Goal: Task Accomplishment & Management: Complete application form

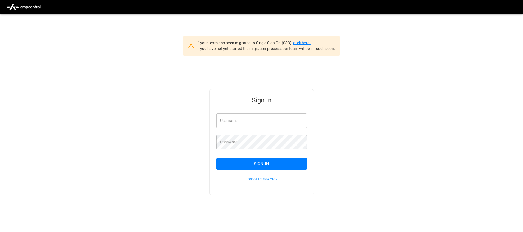
click at [302, 41] on link "click here." at bounding box center [301, 43] width 17 height 4
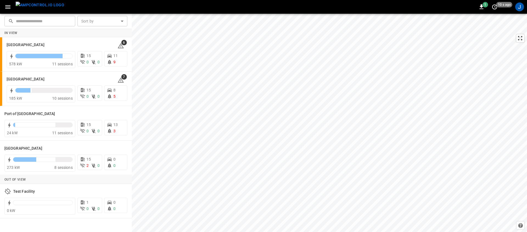
click at [6, 11] on button "button" at bounding box center [7, 7] width 11 height 10
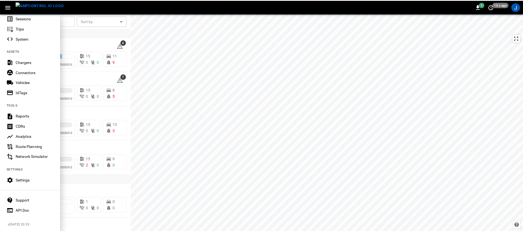
scroll to position [96, 0]
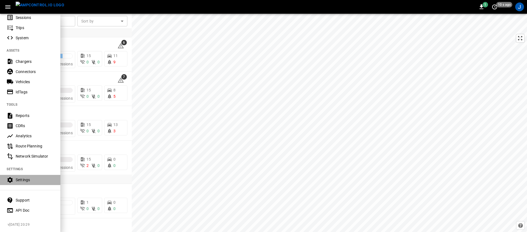
click at [29, 177] on div "Settings" at bounding box center [35, 179] width 38 height 5
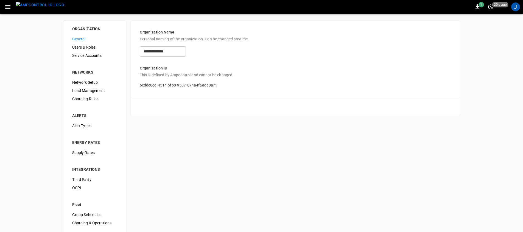
click at [109, 150] on span "Supply Rates" at bounding box center [94, 153] width 45 height 6
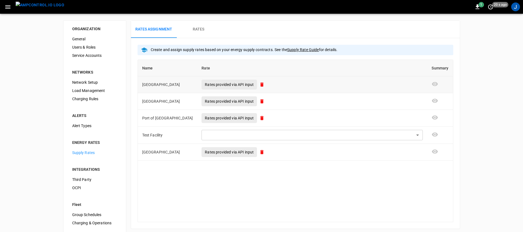
click at [205, 85] on p "Rates provided via API input" at bounding box center [229, 84] width 49 height 5
click at [155, 140] on td "Test Facility" at bounding box center [168, 135] width 60 height 17
click at [421, 136] on body "1 20 s ago J ORGANIZATION General Users & Roles Service Accounts NETWORKS Netwo…" at bounding box center [261, 137] width 523 height 274
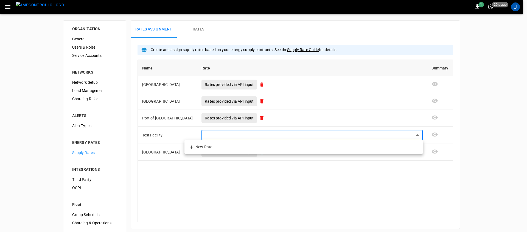
click at [196, 31] on div at bounding box center [263, 116] width 527 height 232
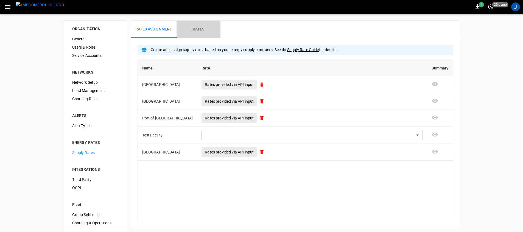
click at [199, 27] on h6 "Rates" at bounding box center [199, 29] width 12 height 6
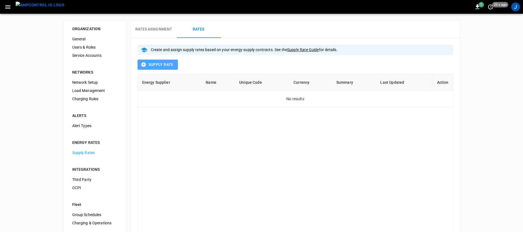
click at [163, 66] on button "Supply Rate" at bounding box center [158, 65] width 40 height 10
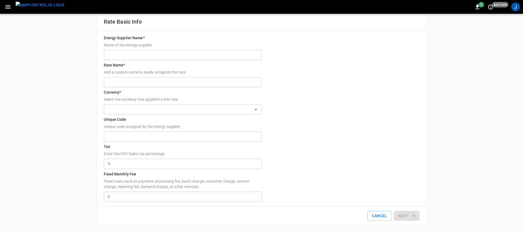
scroll to position [8, 0]
click at [165, 56] on input "Energy Supplier Name * Name of the energy supplier" at bounding box center [183, 55] width 158 height 10
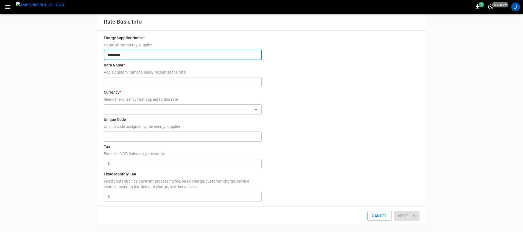
type input "*********"
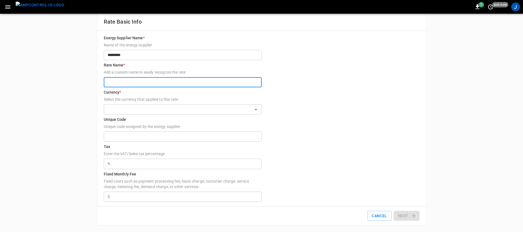
type input "*"
type input "**********"
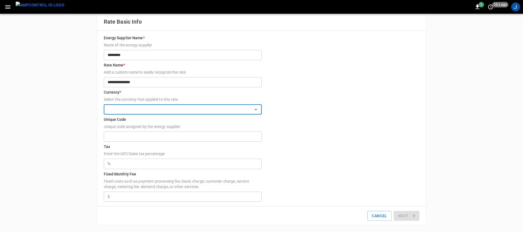
click at [213, 110] on input "text" at bounding box center [178, 109] width 146 height 7
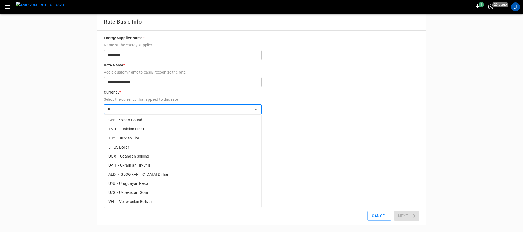
scroll to position [337, 0]
click at [188, 148] on li "$ - US Dollar" at bounding box center [182, 146] width 157 height 9
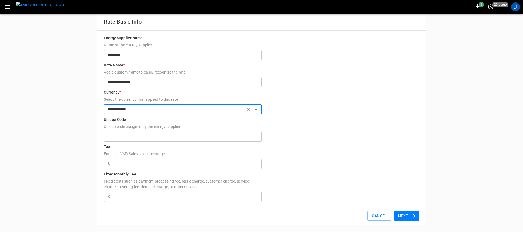
click at [195, 106] on input "**********" at bounding box center [174, 109] width 138 height 7
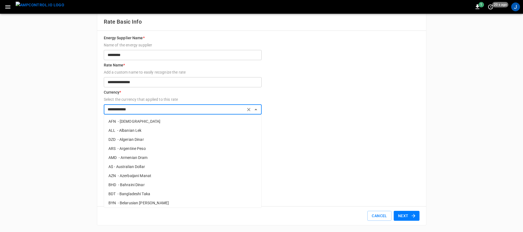
scroll to position [888, 0]
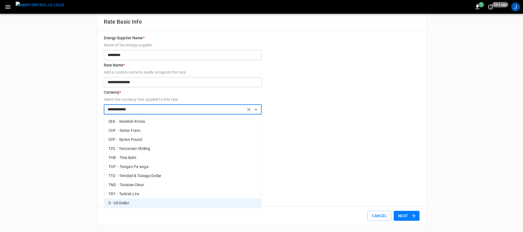
type input "**********"
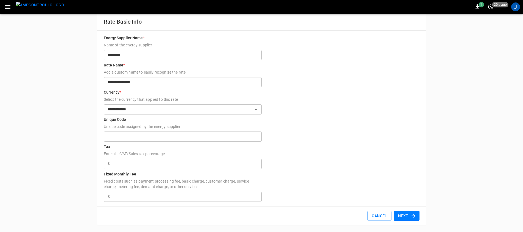
click at [322, 168] on form "**********" at bounding box center [262, 118] width 316 height 167
click at [191, 141] on input "Unique Code Unique code assigned by the energy supplier" at bounding box center [183, 137] width 158 height 10
click at [401, 213] on button "Next" at bounding box center [407, 216] width 26 height 10
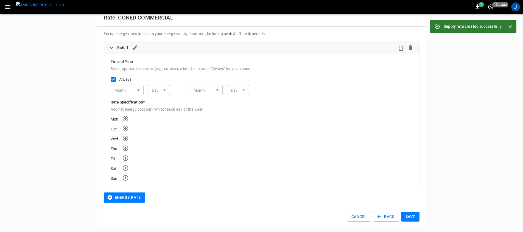
scroll to position [13, 0]
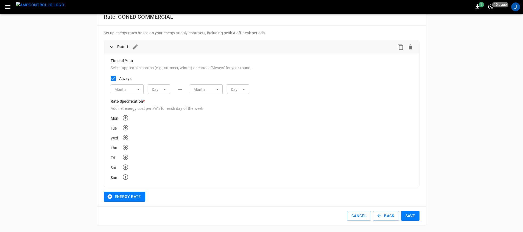
click at [413, 218] on button "Save" at bounding box center [410, 216] width 18 height 10
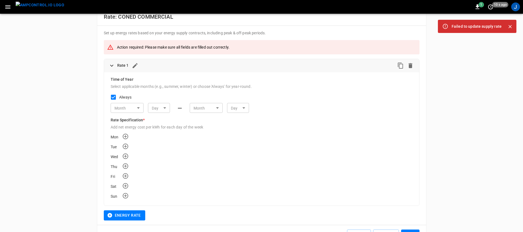
scroll to position [0, 0]
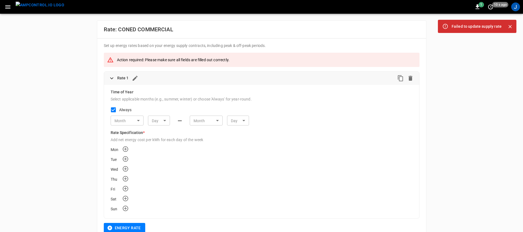
click at [129, 149] on div "Mon" at bounding box center [262, 149] width 302 height 8
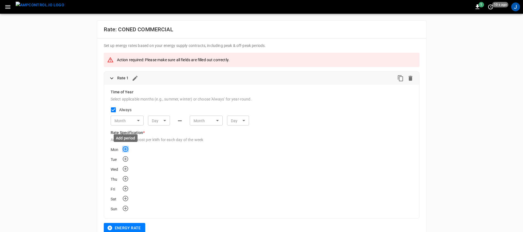
click at [128, 149] on icon "Add time rate for Mon" at bounding box center [125, 149] width 7 height 7
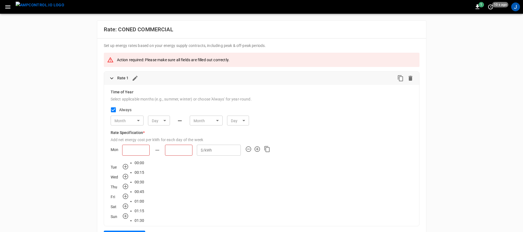
click at [145, 150] on input "text" at bounding box center [135, 150] width 27 height 11
click at [137, 162] on li "00:00" at bounding box center [140, 163] width 10 height 10
type input "*****"
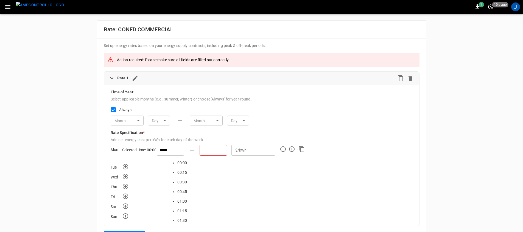
click at [200, 155] on input "text" at bounding box center [213, 150] width 27 height 11
type input "*****"
click at [270, 149] on p "$/kWh" at bounding box center [276, 150] width 12 height 6
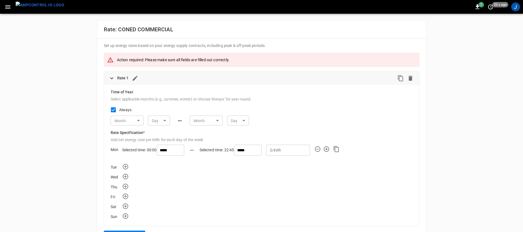
click at [283, 151] on input "*" at bounding box center [296, 150] width 26 height 10
type input "*"
click at [359, 161] on div "Mon Selected time: 00:00 ***** Selected time: 22:45 ***** $/kWh * ​ Tue Wed Thu…" at bounding box center [262, 182] width 302 height 75
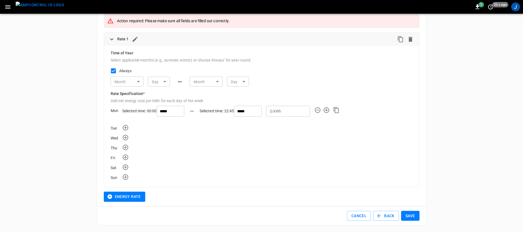
click at [411, 216] on button "Save" at bounding box center [410, 216] width 18 height 10
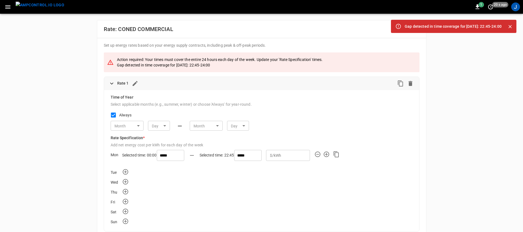
scroll to position [0, 0]
click at [234, 155] on input "*****" at bounding box center [247, 155] width 27 height 11
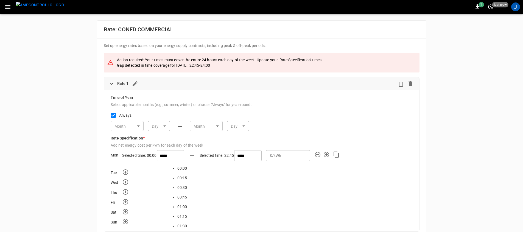
scroll to position [875, 0]
type input "*****"
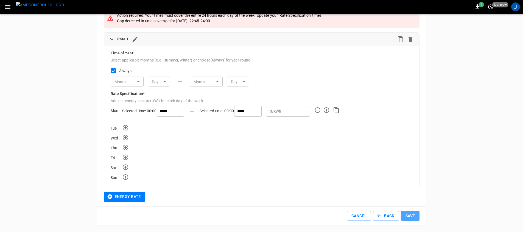
click at [415, 219] on button "Save" at bounding box center [410, 216] width 18 height 10
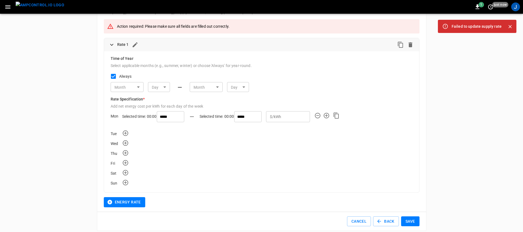
scroll to position [34, 0]
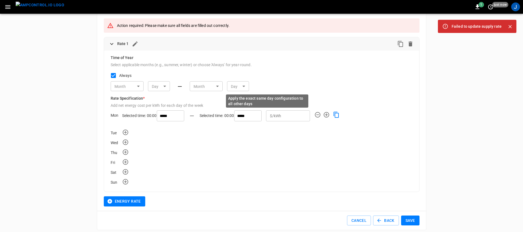
click at [333, 113] on icon "Copy Mon time rates to all days" at bounding box center [336, 114] width 7 height 7
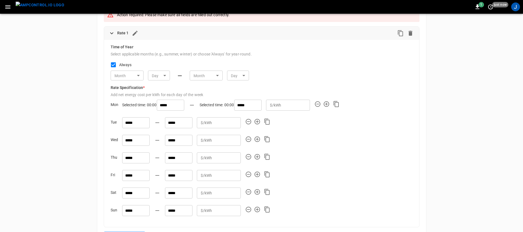
scroll to position [85, 0]
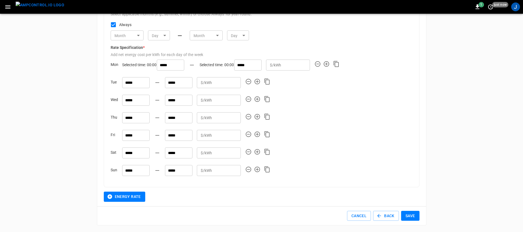
drag, startPoint x: 413, startPoint y: 216, endPoint x: 411, endPoint y: 210, distance: 7.4
click at [413, 216] on button "Save" at bounding box center [410, 216] width 18 height 10
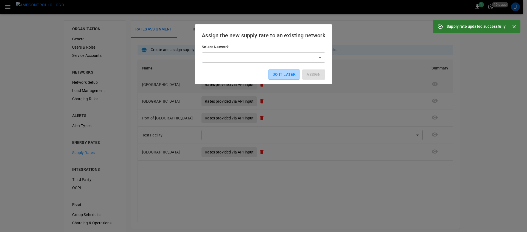
drag, startPoint x: 291, startPoint y: 75, endPoint x: 291, endPoint y: 79, distance: 3.3
click at [291, 75] on button "DO IT LATER" at bounding box center [284, 74] width 32 height 10
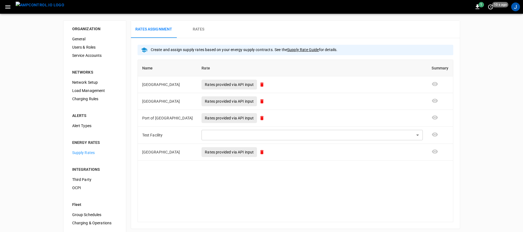
click at [194, 25] on button "Rates" at bounding box center [199, 30] width 44 height 18
